Goal: Transaction & Acquisition: Purchase product/service

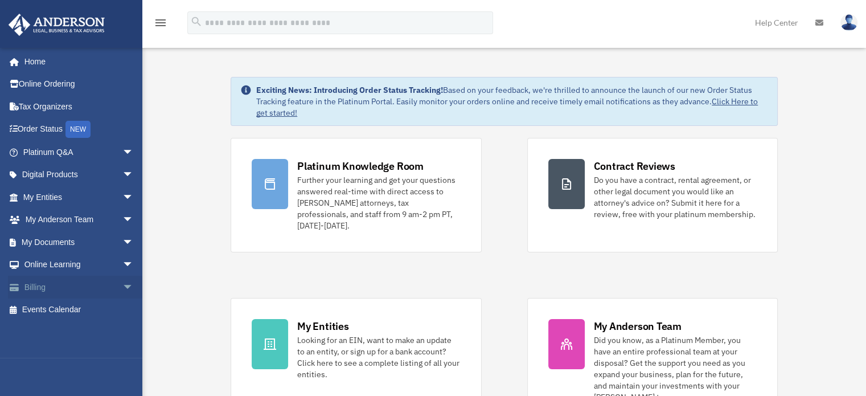
click at [122, 285] on span "arrow_drop_down" at bounding box center [133, 287] width 23 height 23
click at [73, 309] on link "$ Open Invoices" at bounding box center [83, 309] width 135 height 23
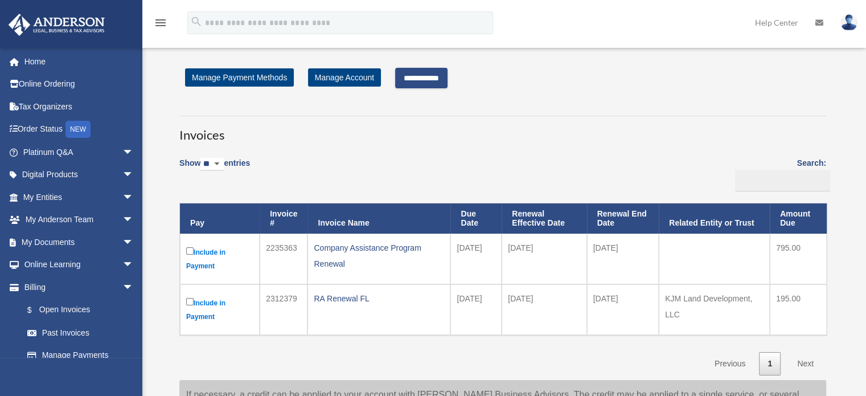
click at [432, 80] on input "**********" at bounding box center [421, 78] width 52 height 21
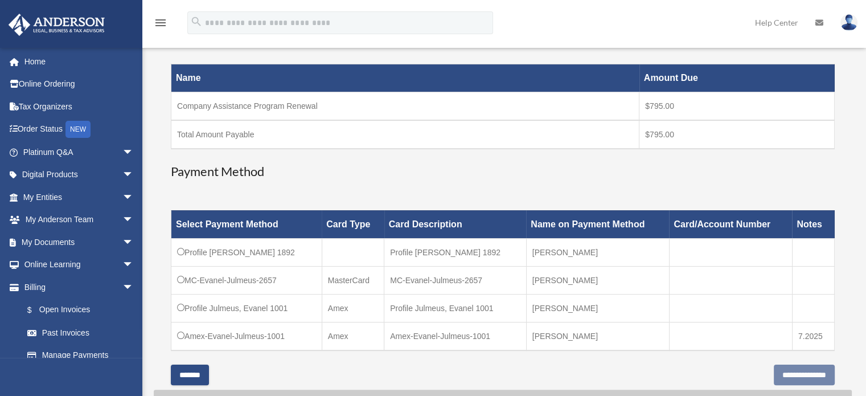
scroll to position [228, 0]
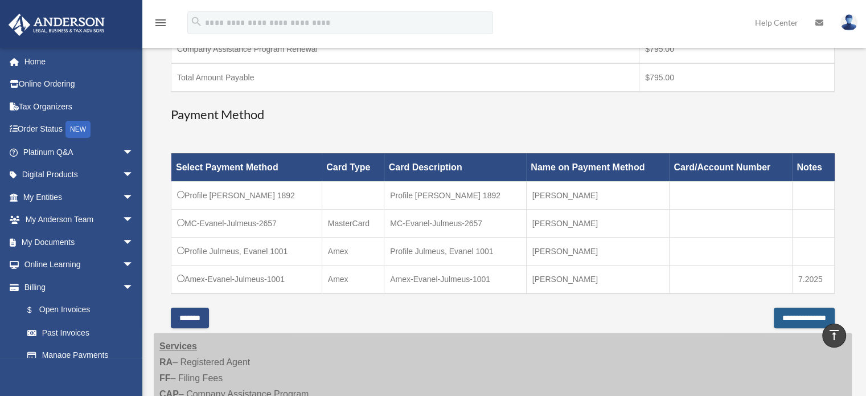
click at [775, 315] on input "**********" at bounding box center [804, 318] width 61 height 21
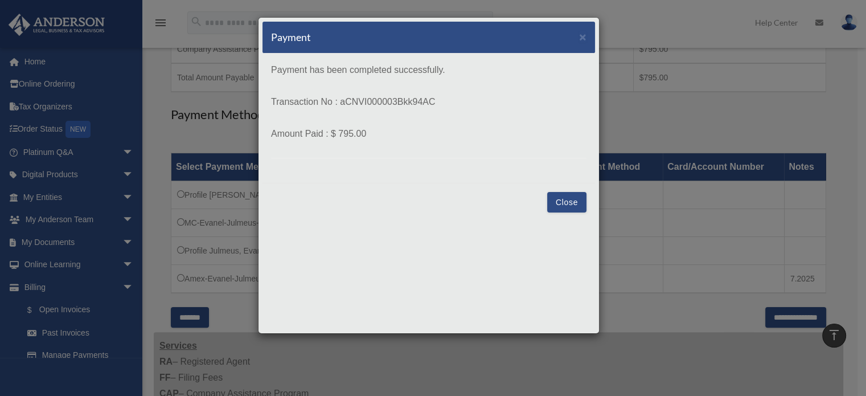
click at [571, 203] on button "Close" at bounding box center [566, 202] width 39 height 21
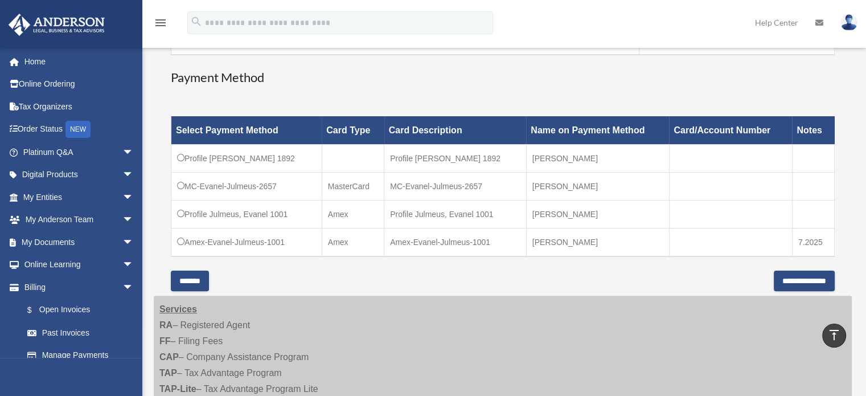
scroll to position [285, 0]
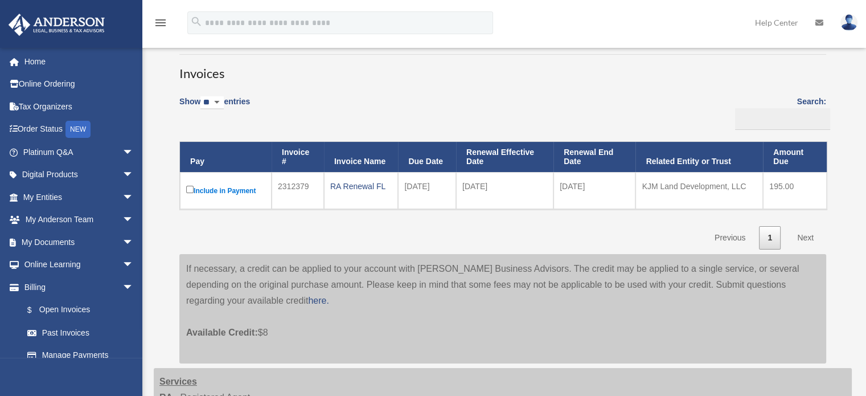
scroll to position [57, 0]
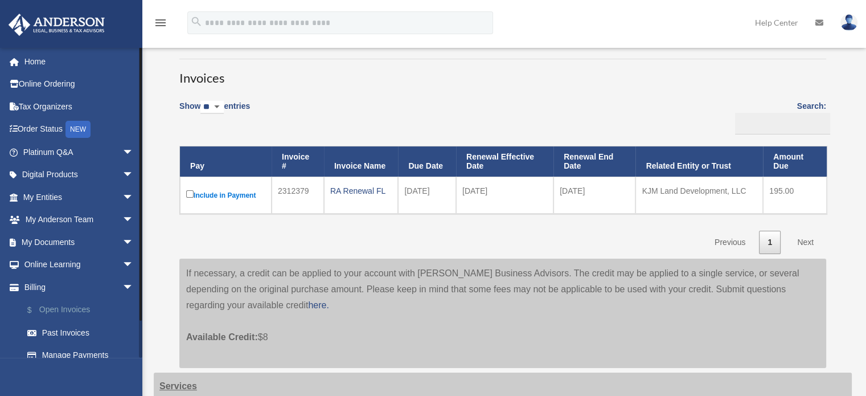
click at [64, 309] on link "$ Open Invoices" at bounding box center [83, 309] width 135 height 23
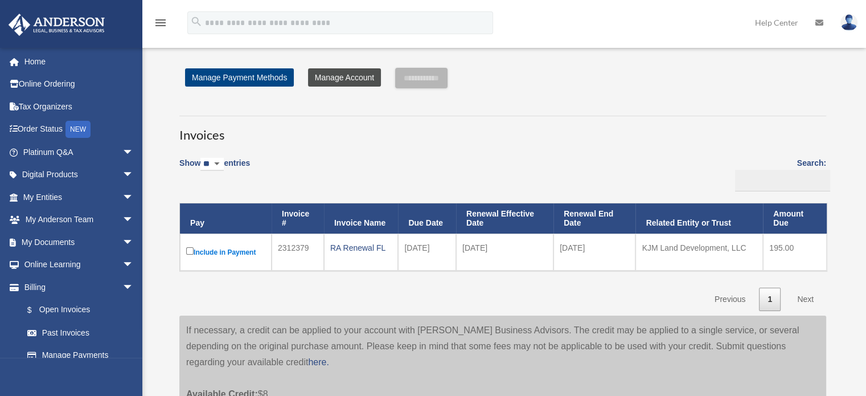
click at [334, 79] on link "Manage Account" at bounding box center [344, 77] width 73 height 18
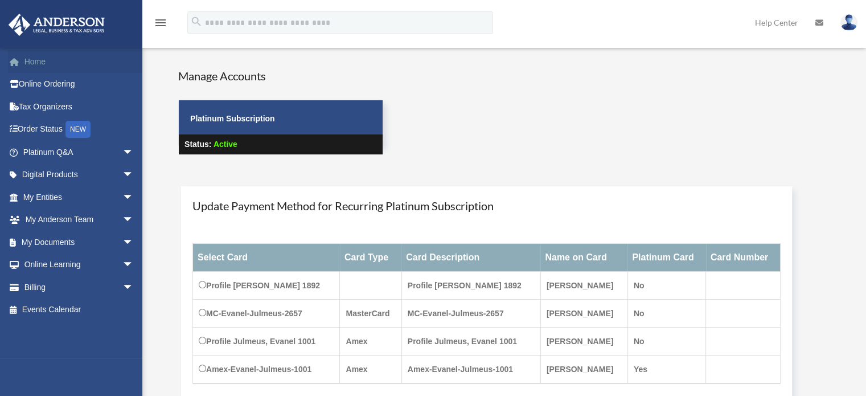
click at [47, 61] on link "Home" at bounding box center [79, 61] width 143 height 23
